Goal: Task Accomplishment & Management: Use online tool/utility

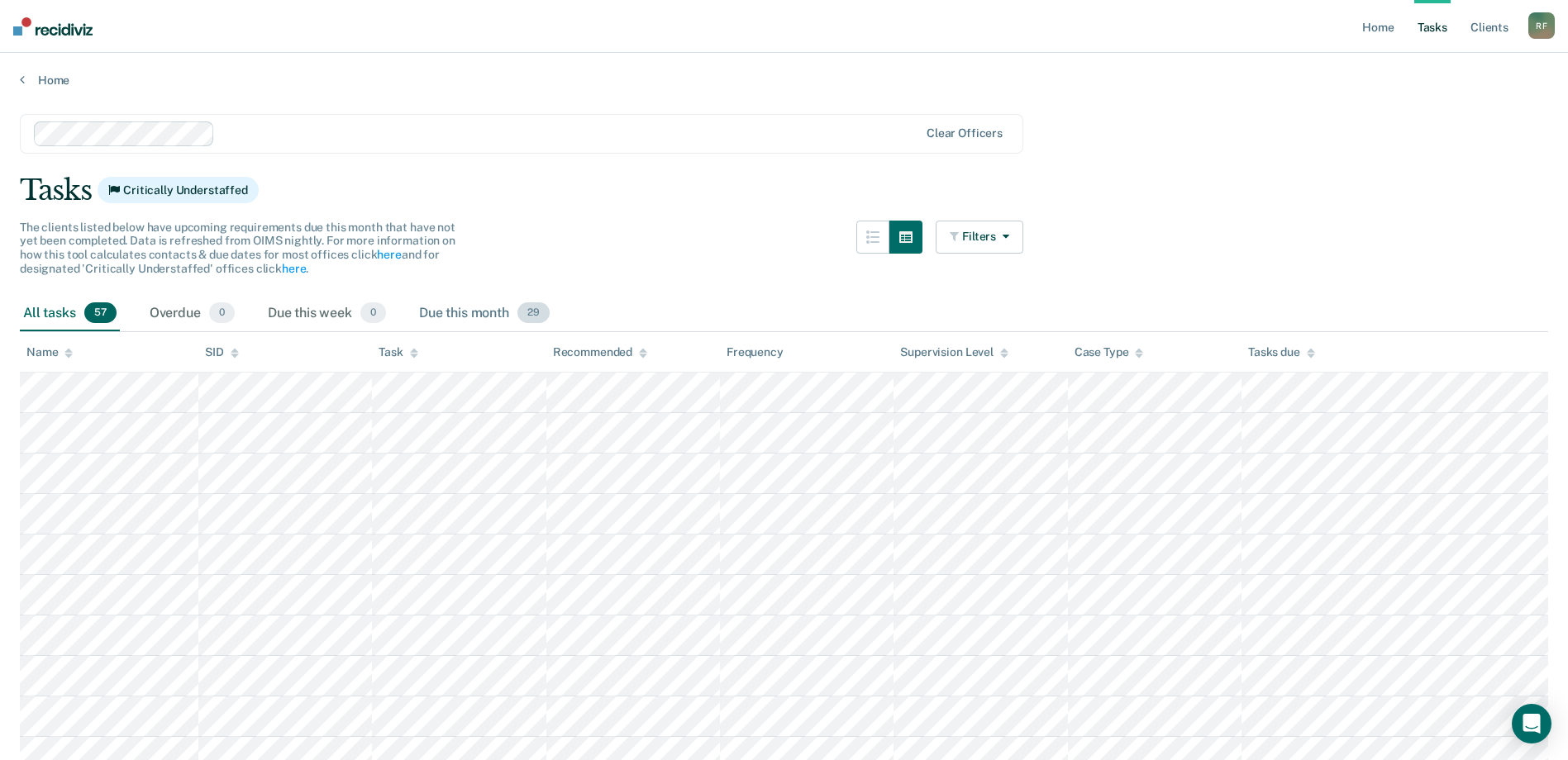
click at [546, 314] on span "29" at bounding box center [534, 313] width 33 height 22
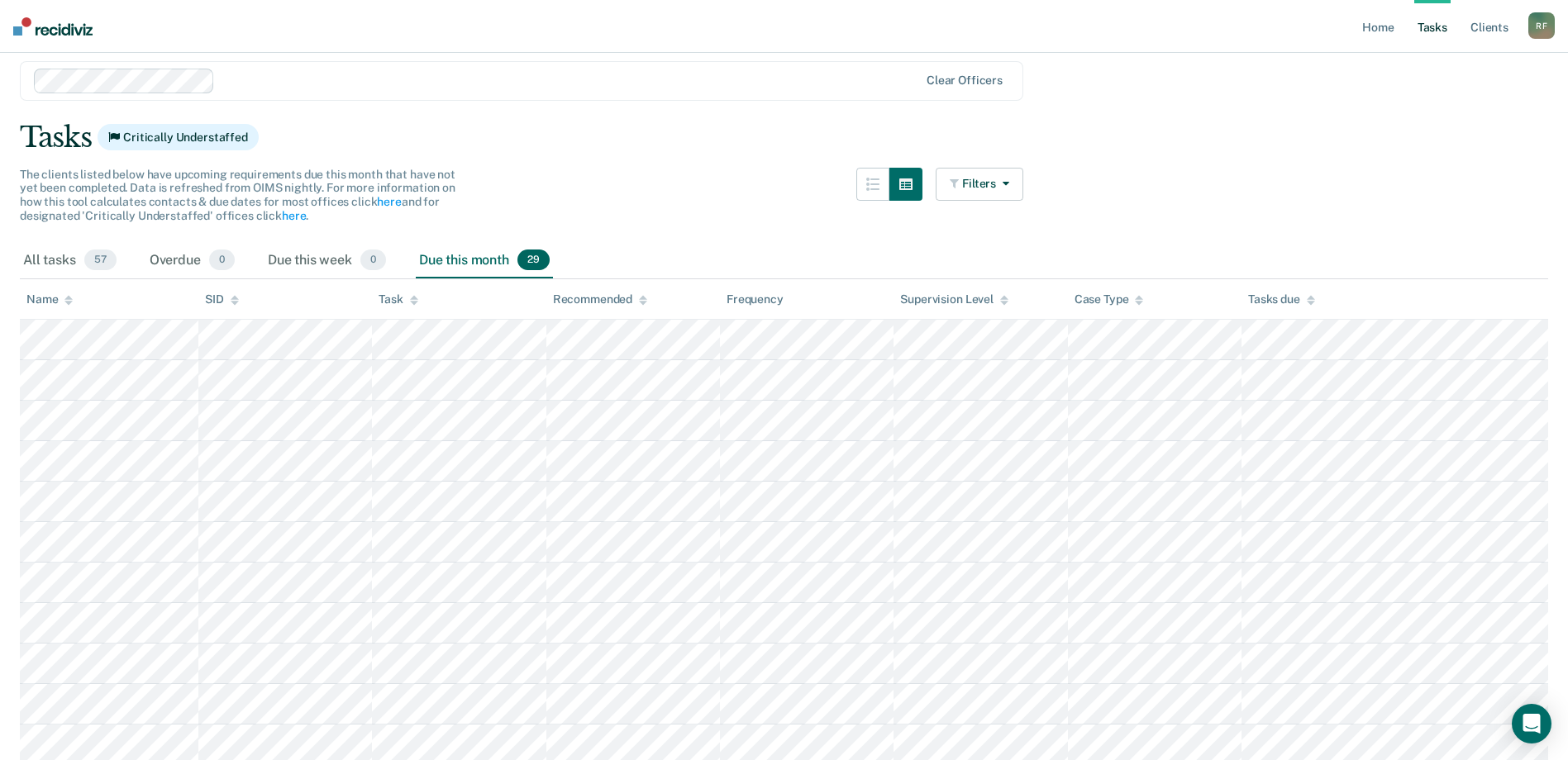
scroll to position [82, 0]
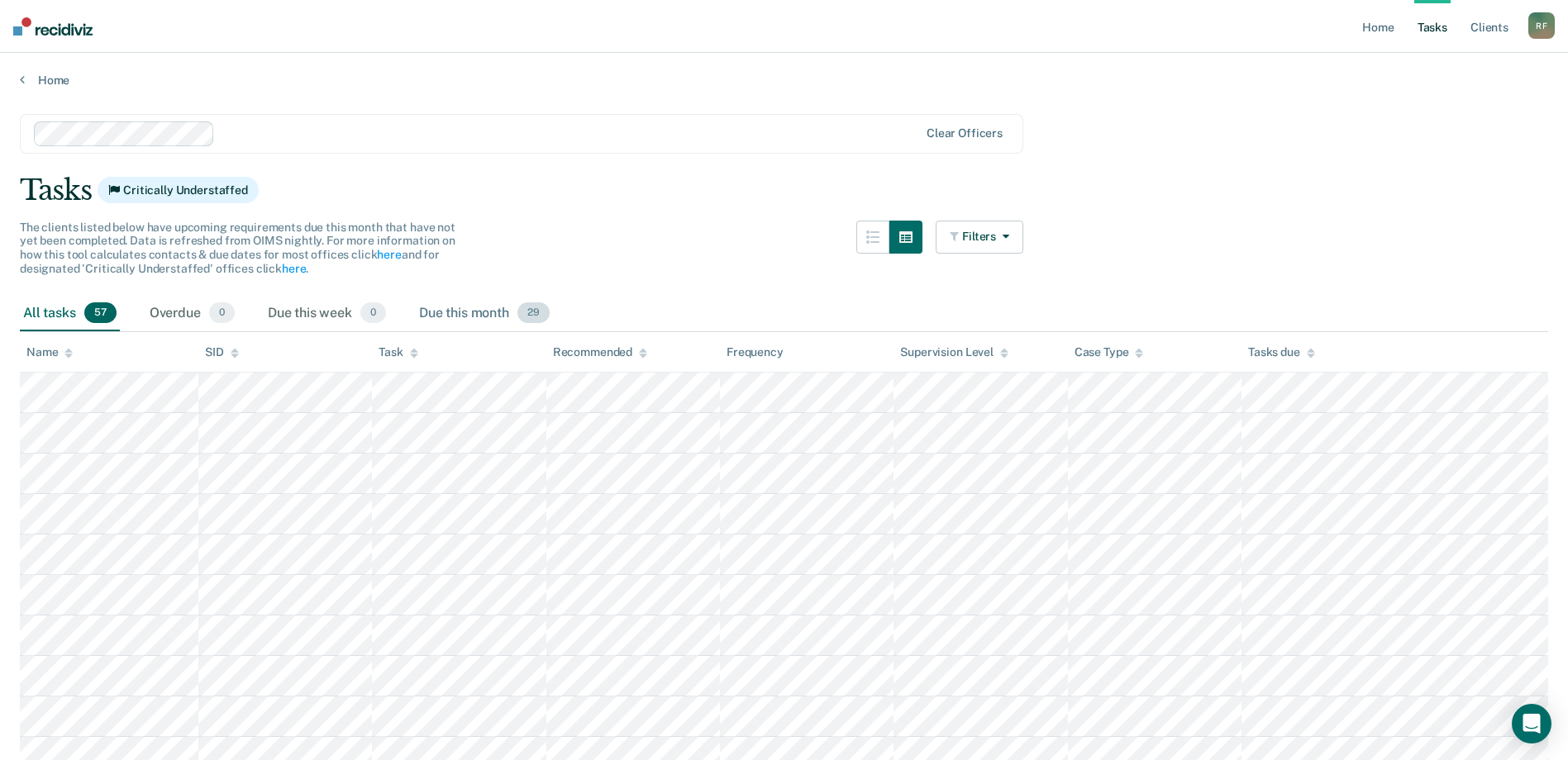
click at [543, 316] on span "29" at bounding box center [534, 313] width 33 height 22
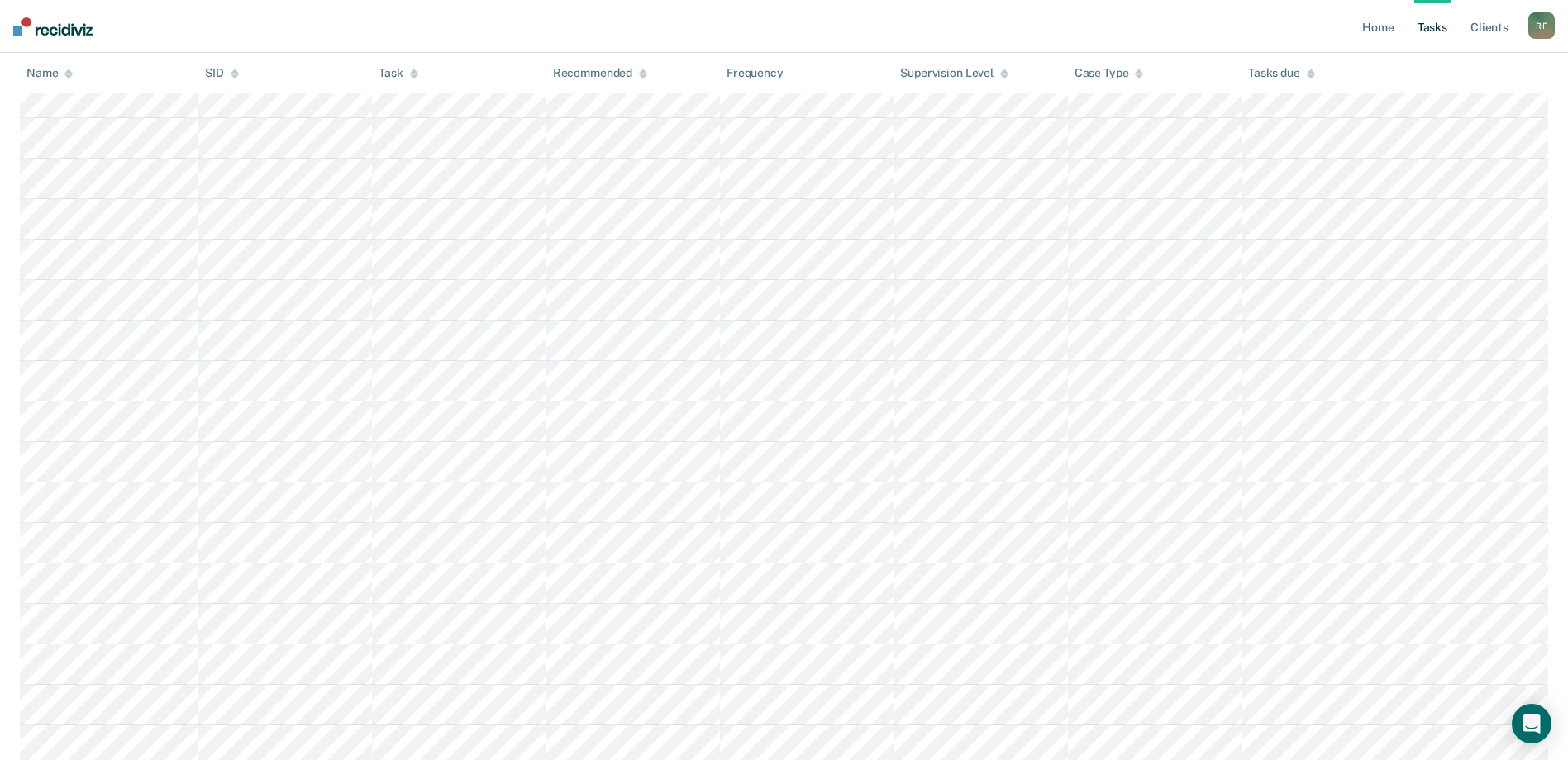
scroll to position [852, 0]
